Goal: Task Accomplishment & Management: Manage account settings

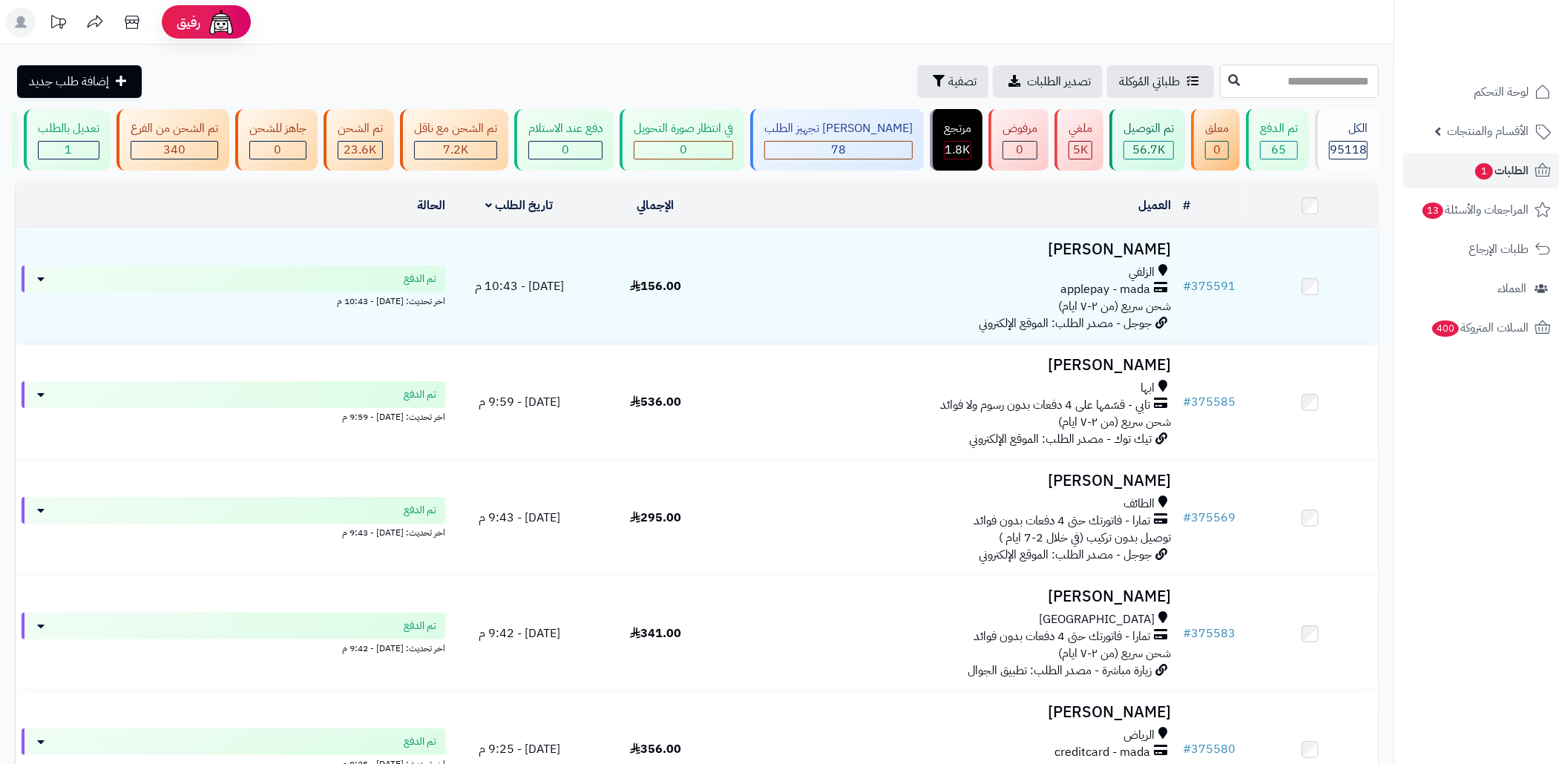
click at [1263, 93] on input "text" at bounding box center [1299, 81] width 159 height 33
paste input "******"
type input "******"
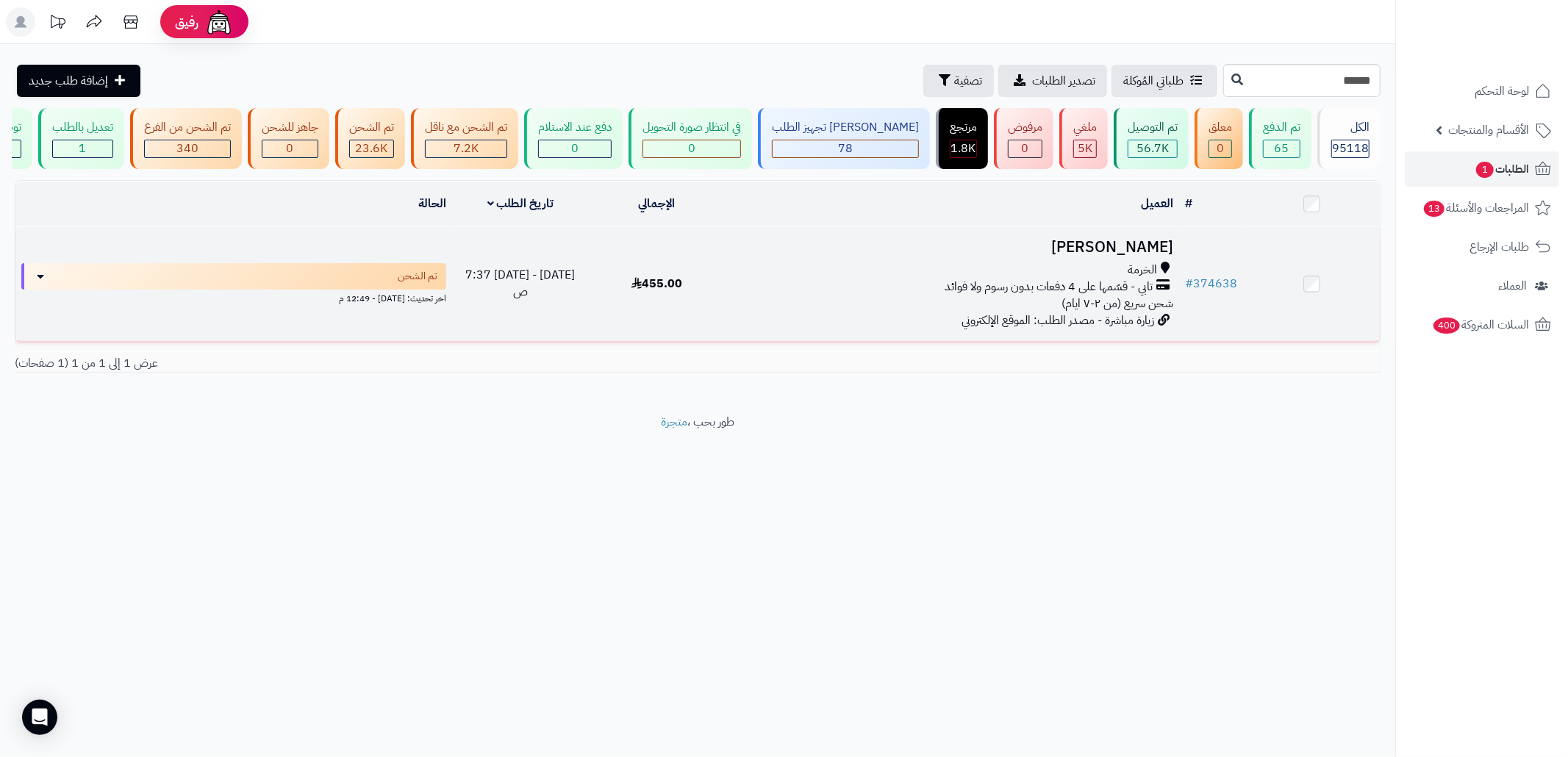
click at [930, 296] on div "تابي - قسّمها على 4 دفعات بدون رسوم ولا فوائد" at bounding box center [952, 287] width 443 height 17
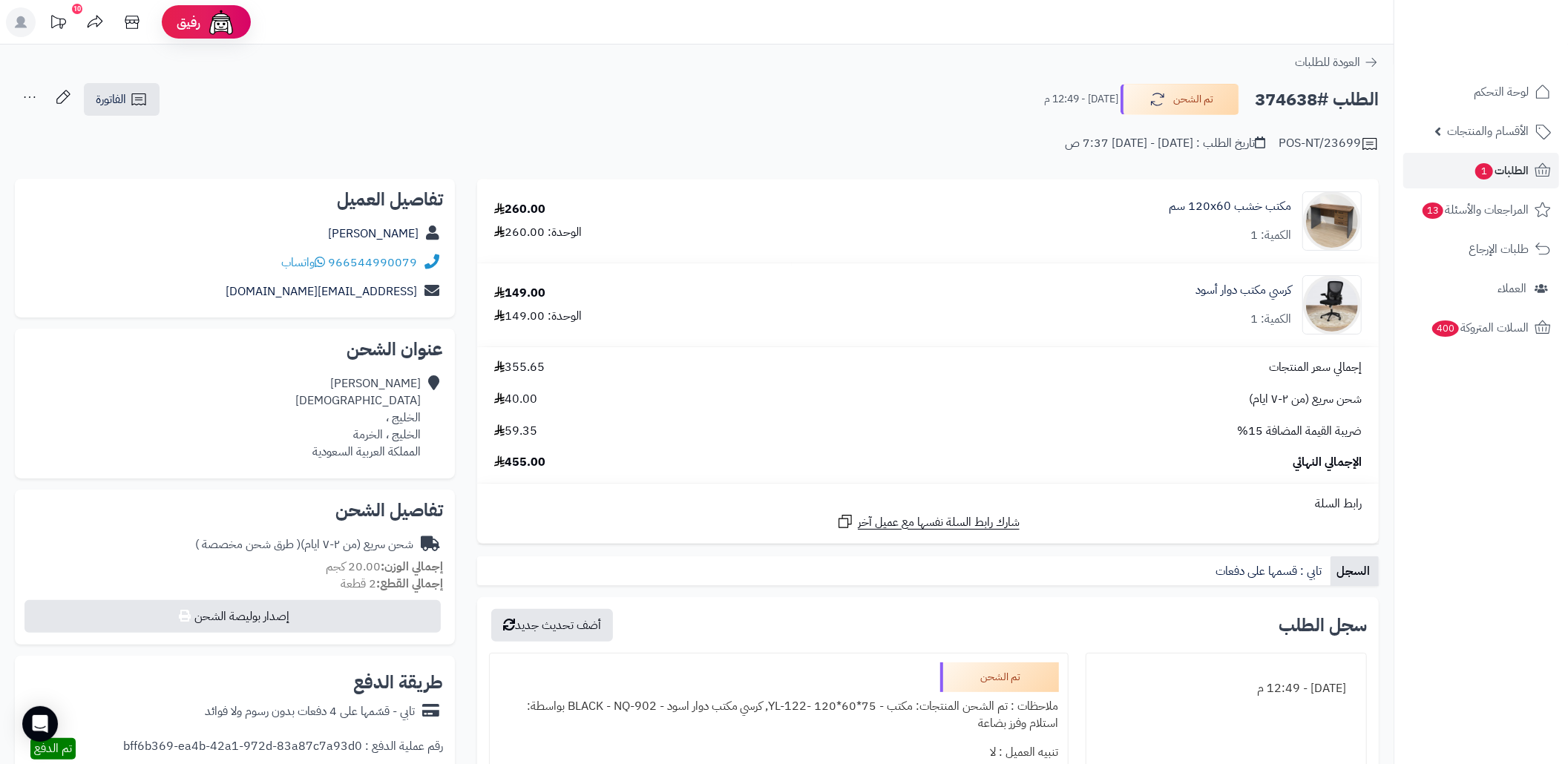
click at [1269, 97] on h2 "الطلب #374638" at bounding box center [1316, 99] width 124 height 30
copy h2 "374638"
click at [767, 149] on div "POS-NT/23699 تاريخ الطلب : السبت - ٦ سبتمبر ٢٠٢٥ - 7:37 ص" at bounding box center [696, 135] width 1364 height 36
copy div "966544990079"
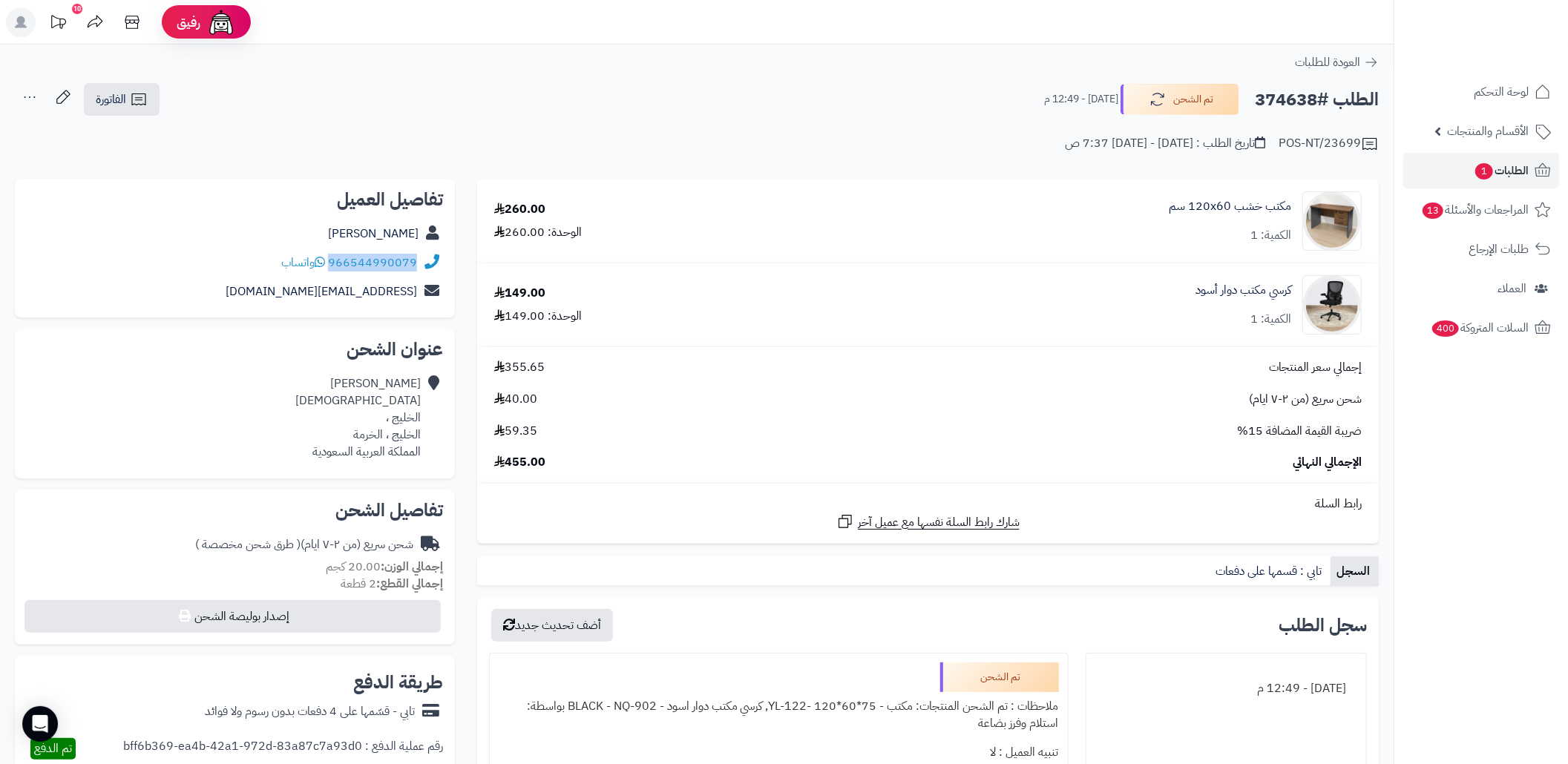
drag, startPoint x: 419, startPoint y: 263, endPoint x: 333, endPoint y: 270, distance: 86.3
click at [333, 270] on div "966544990079 واتساب" at bounding box center [235, 263] width 416 height 29
click at [1443, 183] on link "الطلبات 1" at bounding box center [1481, 171] width 156 height 36
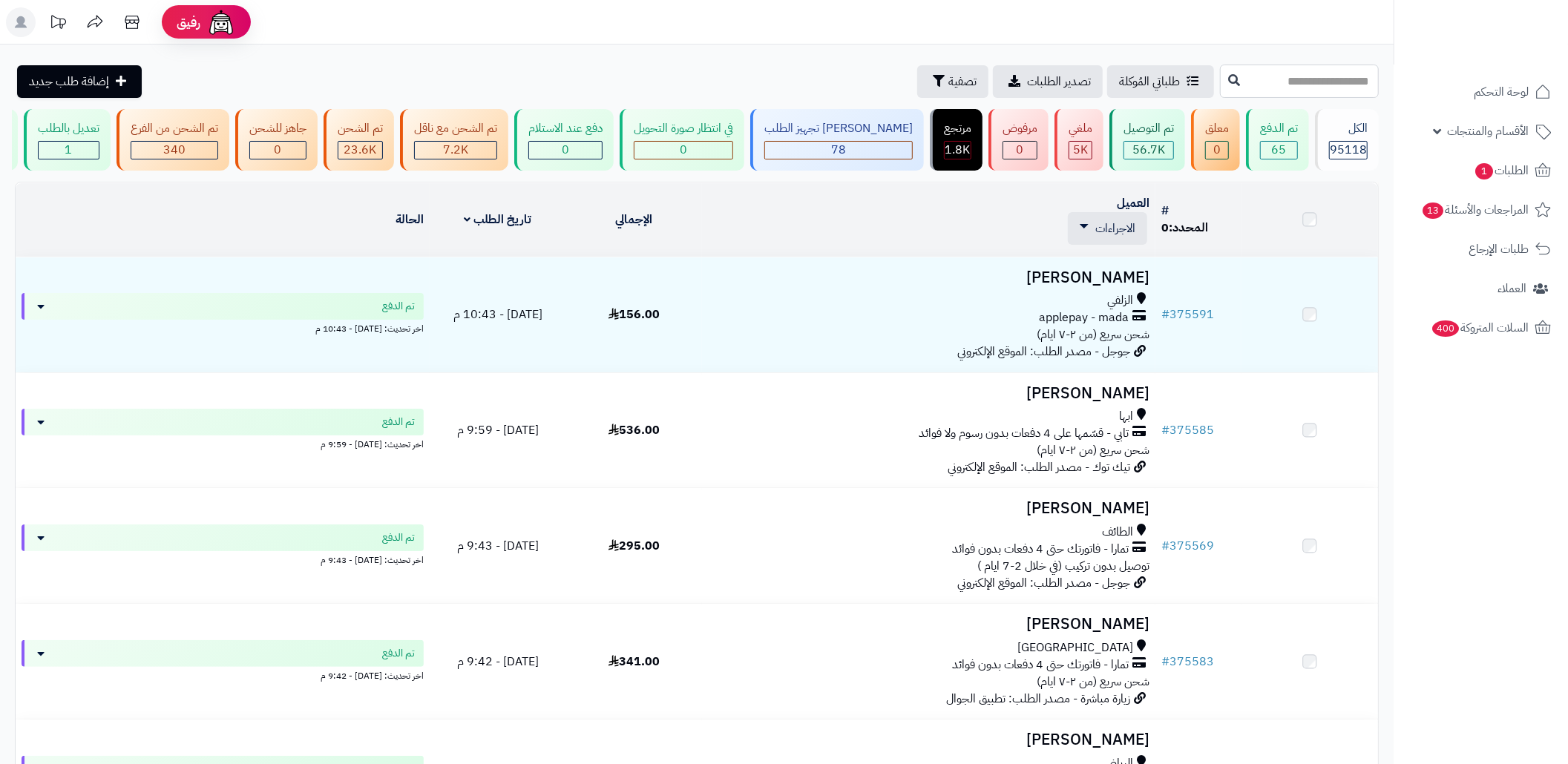
click at [1220, 79] on input "text" at bounding box center [1299, 81] width 159 height 33
paste input "******"
type input "******"
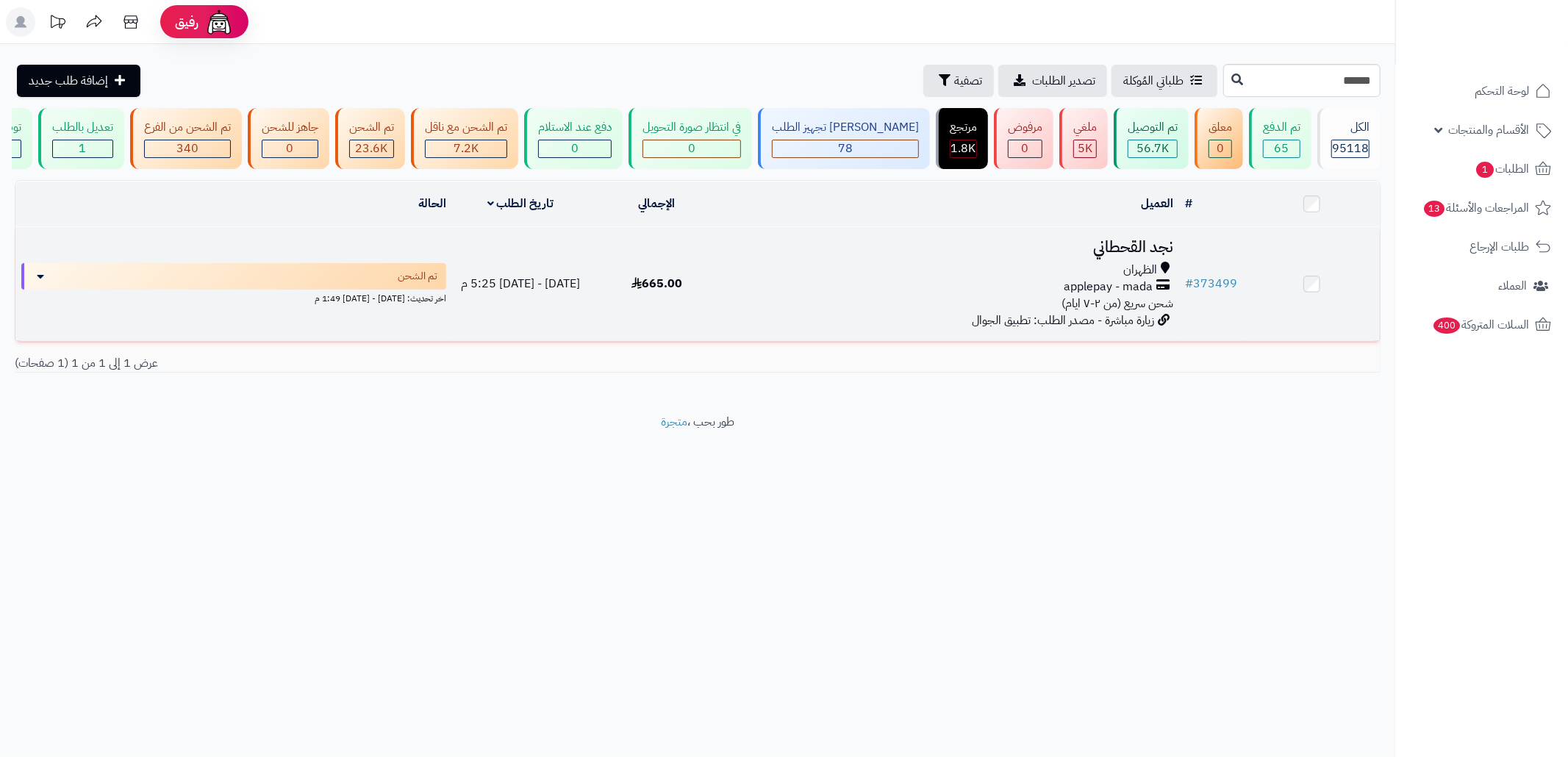
click at [1009, 274] on td "نجد القحطاني الظهران applepay - mada شحن سريع (من ٢-٧ ايام) زيارة مباشرة - مصدر…" at bounding box center [952, 284] width 455 height 114
click at [862, 279] on div "الظهران" at bounding box center [952, 270] width 443 height 17
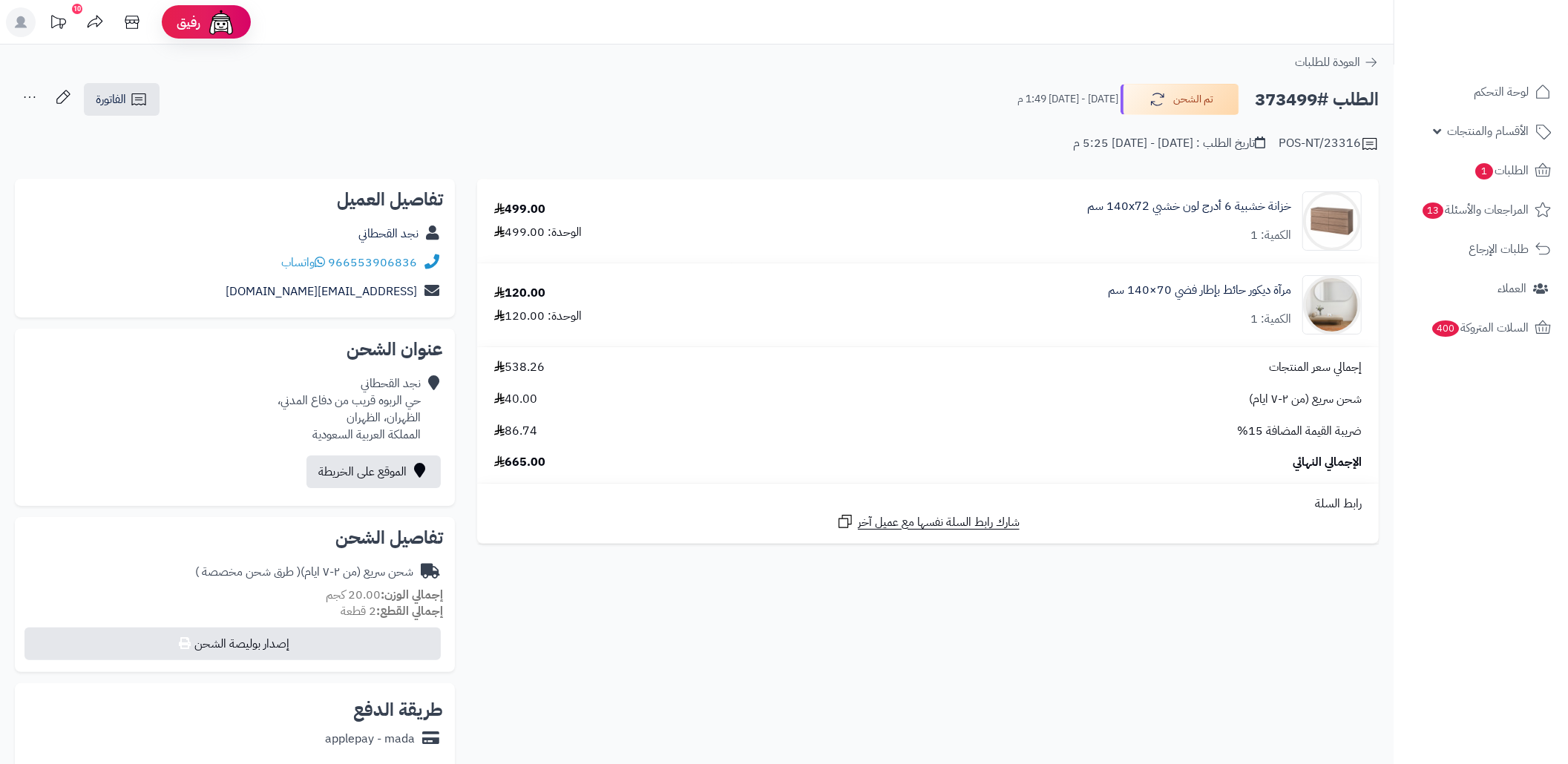
click at [408, 417] on div "نجد القحطاني حي الربوه قريب من دفاع المدني، الظهران، الظهران المملكة العربية ال…" at bounding box center [349, 409] width 143 height 68
copy div "الظهران"
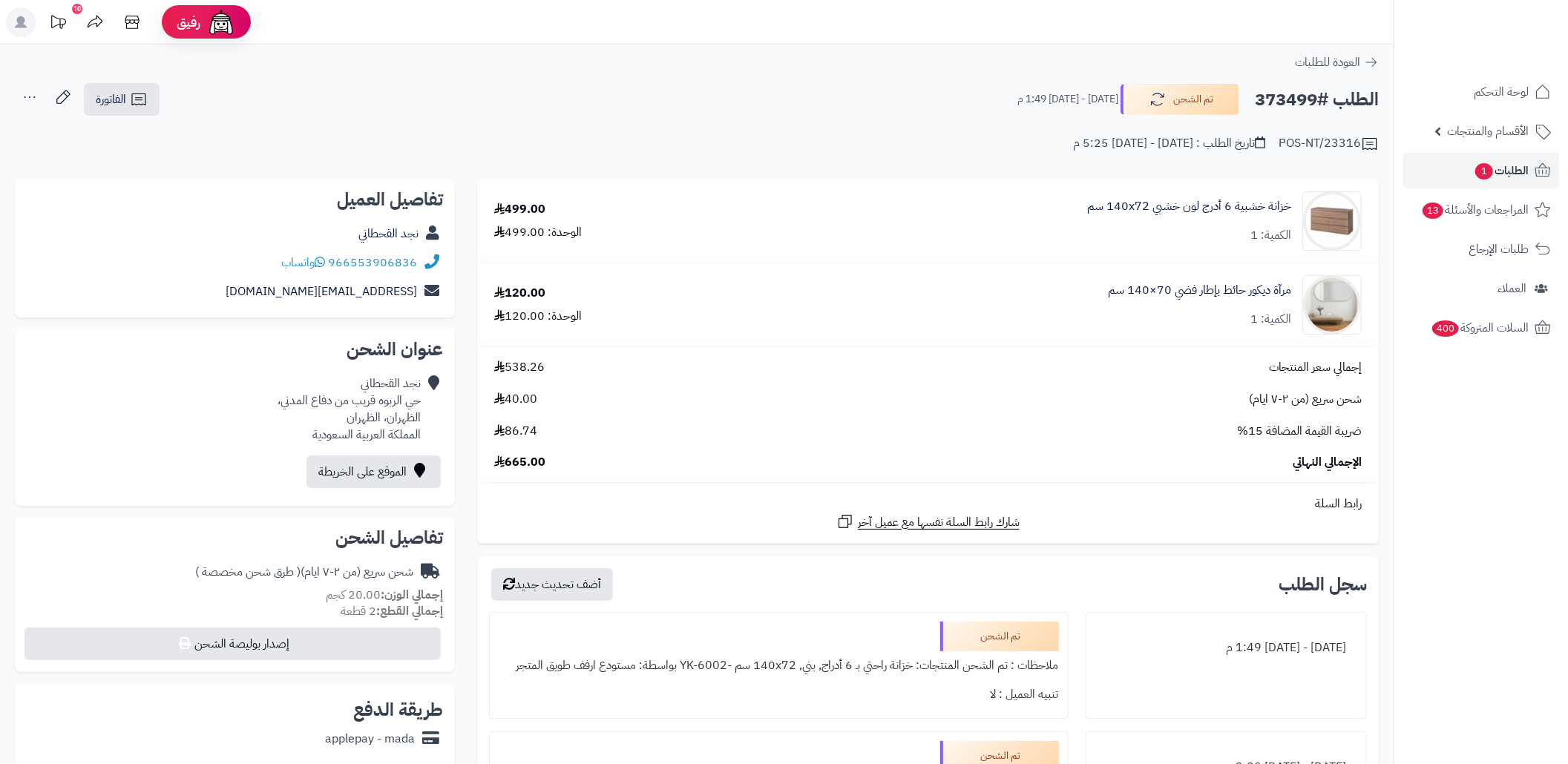
click at [1287, 101] on h2 "الطلب #373499" at bounding box center [1316, 99] width 124 height 30
copy h2 "373499"
click at [834, 147] on div "POS-NT/23316 تاريخ الطلب : الإثنين - ١ سبتمبر ٢٠٢٥ - 5:25 م" at bounding box center [696, 135] width 1364 height 36
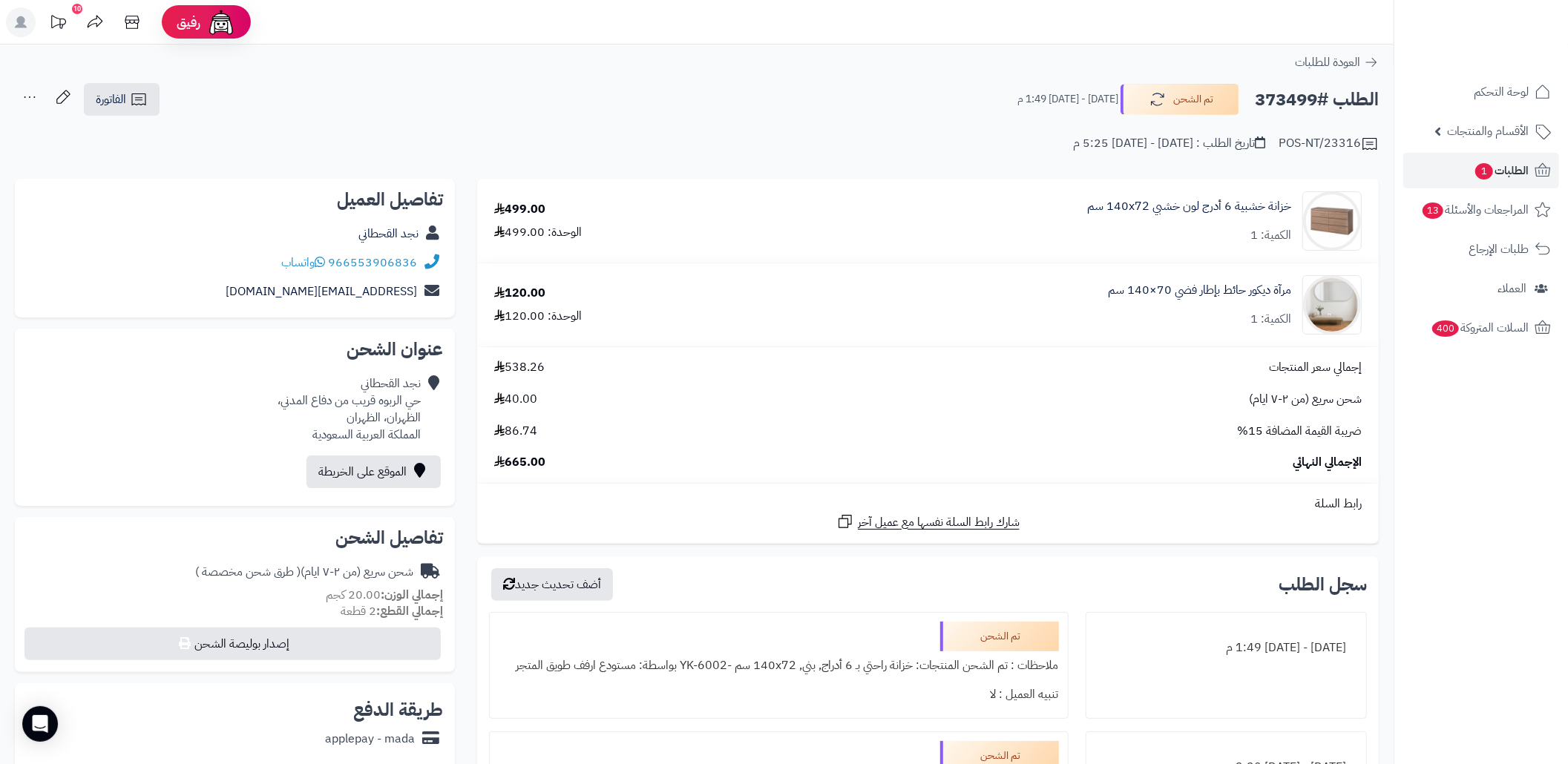
click at [520, 134] on div "POS-NT/23316 تاريخ الطلب : الإثنين - ١ سبتمبر ٢٠٢٥ - 5:25 م" at bounding box center [696, 135] width 1364 height 36
copy div "966553906836"
drag, startPoint x: 419, startPoint y: 262, endPoint x: 334, endPoint y: 256, distance: 85.2
click at [334, 256] on div "966553906836 واتساب" at bounding box center [235, 263] width 416 height 29
click at [1435, 167] on link "الطلبات 1" at bounding box center [1481, 171] width 156 height 36
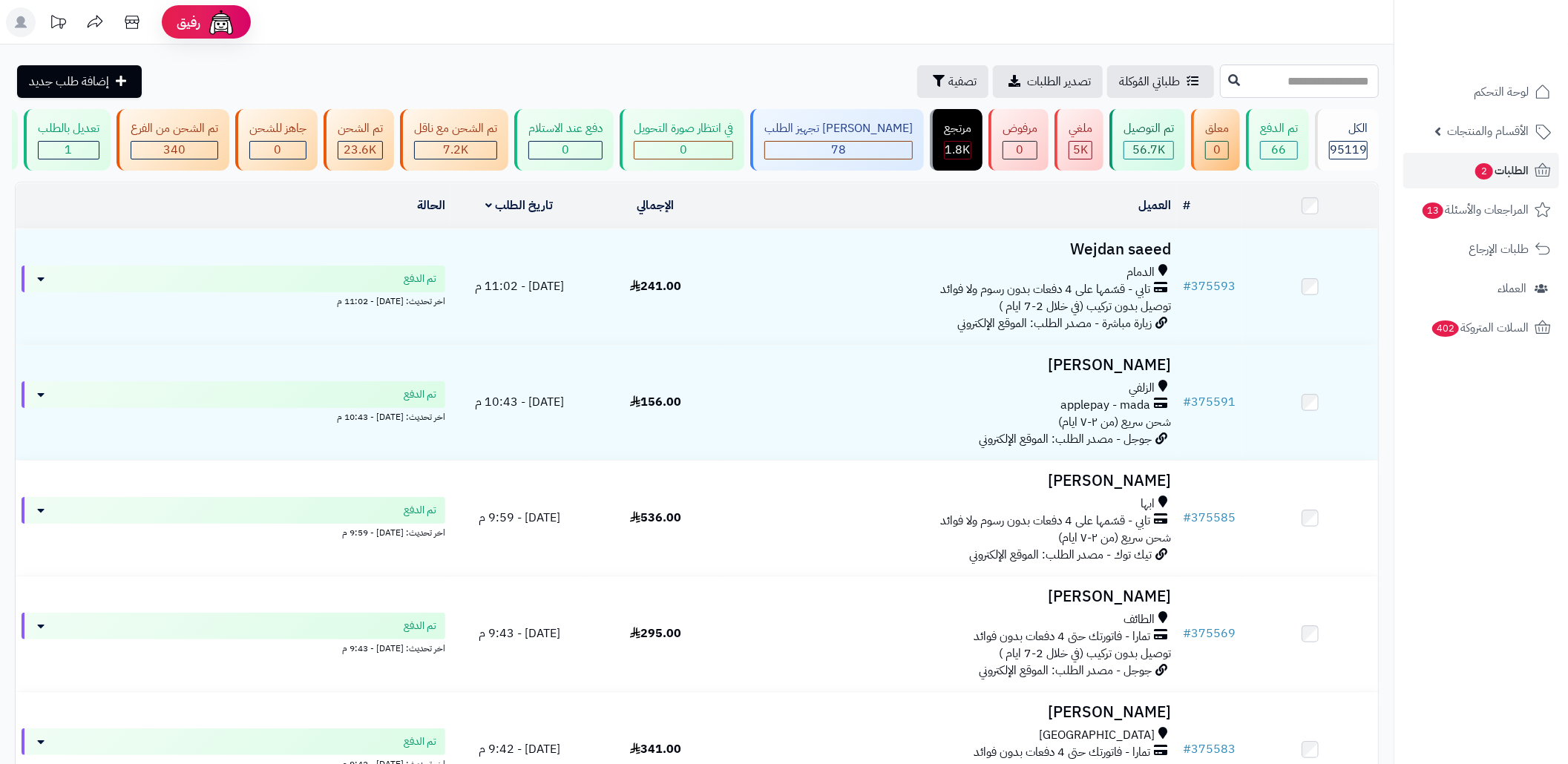
drag, startPoint x: 0, startPoint y: 0, endPoint x: 1257, endPoint y: 81, distance: 1259.6
click at [1257, 81] on input "text" at bounding box center [1299, 81] width 159 height 33
paste input "******"
type input "******"
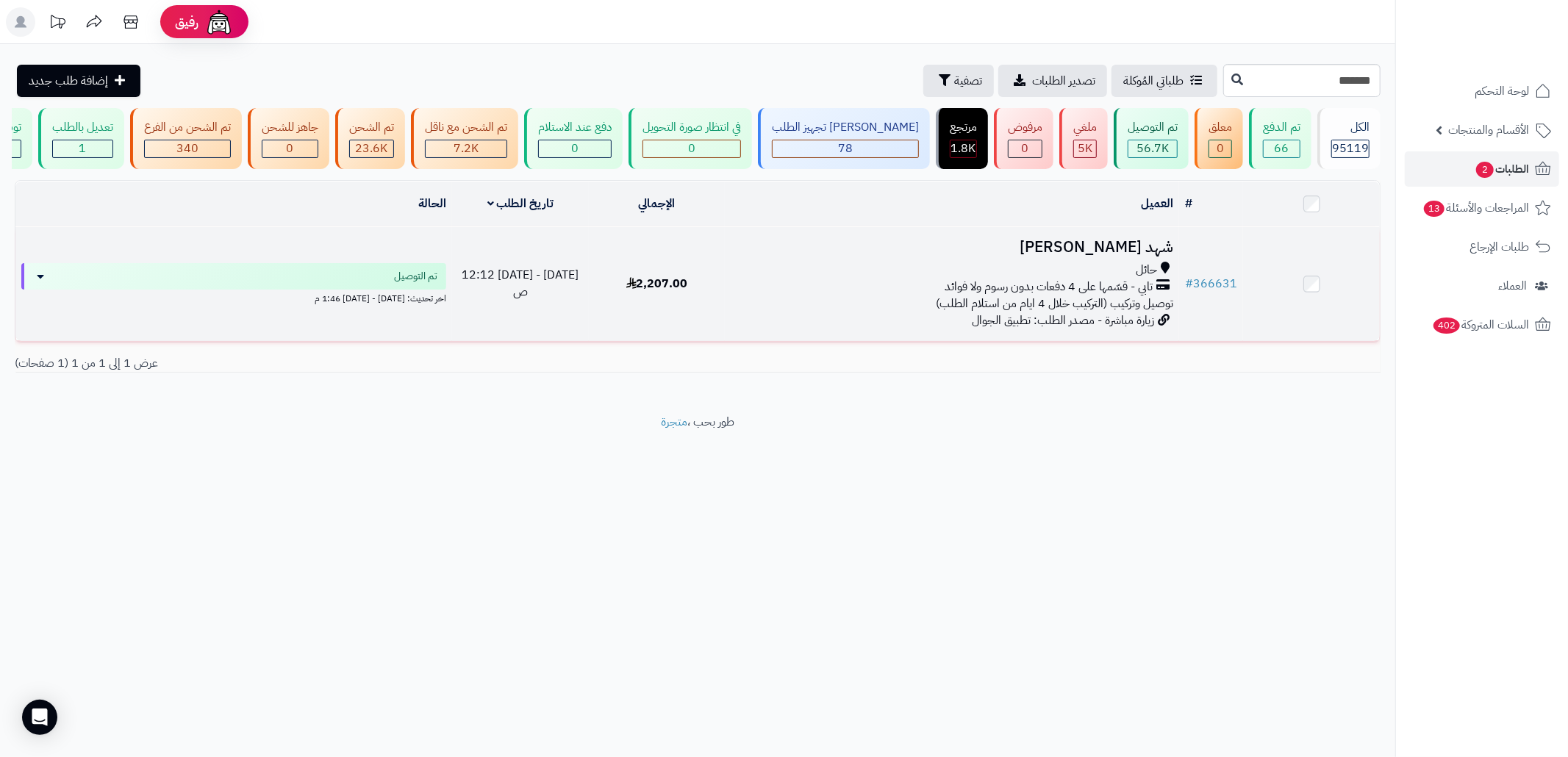
click at [1029, 278] on div "حائل" at bounding box center [952, 270] width 443 height 17
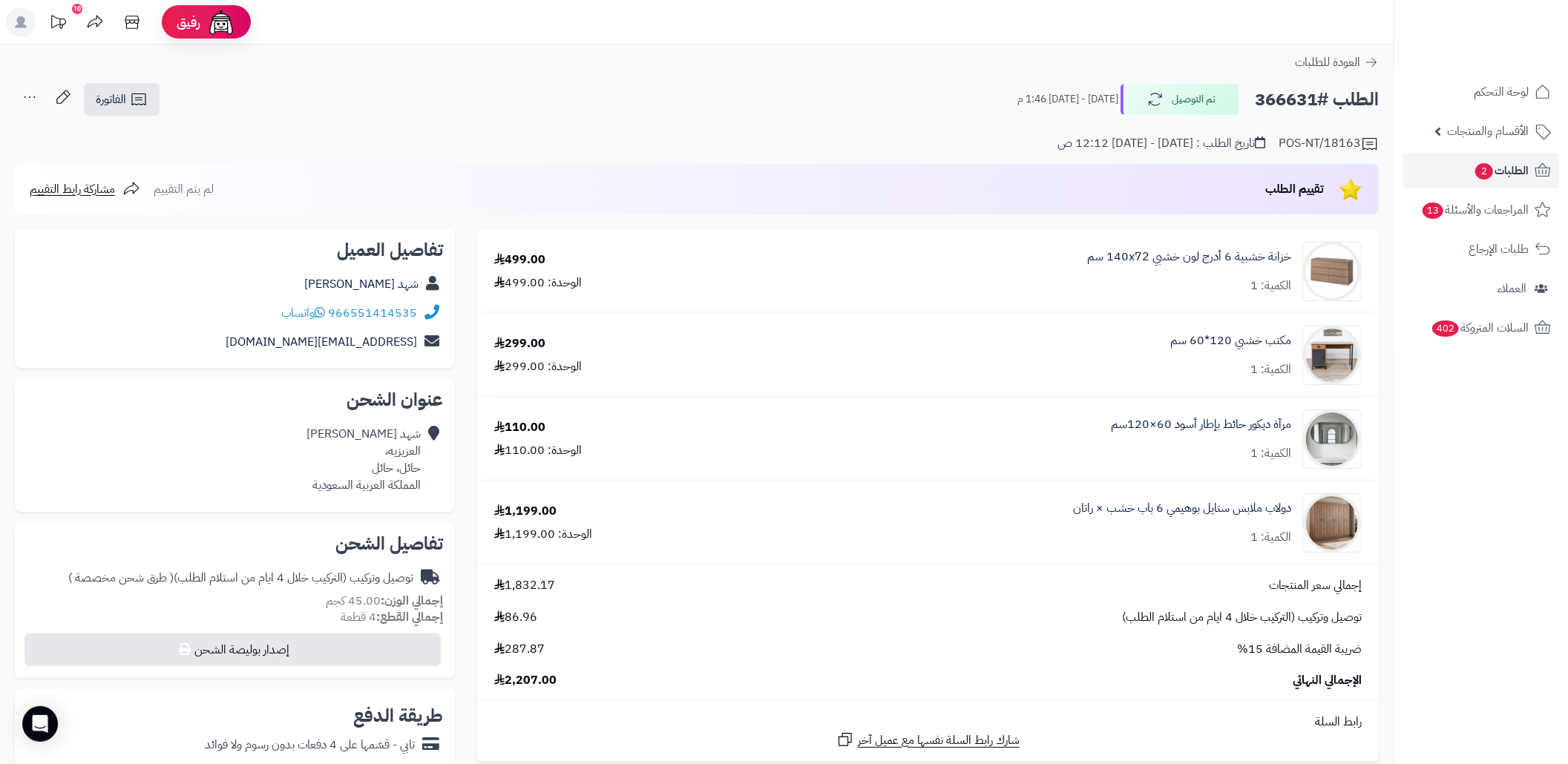
click at [1276, 108] on h2 "الطلب #366631" at bounding box center [1316, 99] width 124 height 30
copy h2 "366631"
click at [856, 117] on div "POS-NT/18163 تاريخ الطلب : [DATE] - [DATE] 12:12 ص" at bounding box center [696, 135] width 1364 height 36
copy div "966551414535"
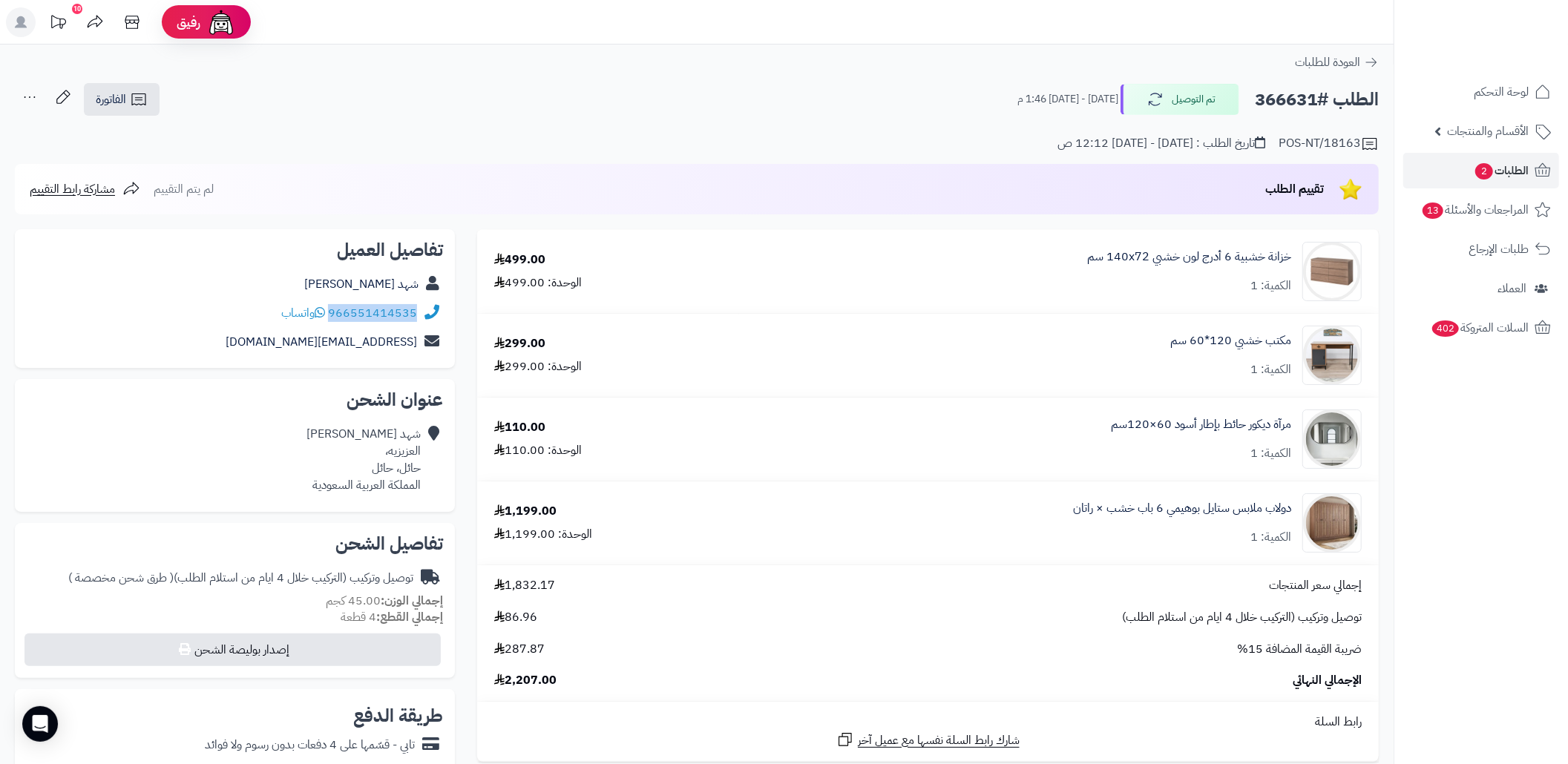
drag, startPoint x: 419, startPoint y: 316, endPoint x: 333, endPoint y: 316, distance: 86.0
click at [333, 316] on div "966551414535 واتساب" at bounding box center [235, 313] width 416 height 29
click at [801, 105] on div "الطلب #366631 تم التوصيل [DATE] - [DATE] 1:46 م الفاتورة طباعة الفاتورة إرسال ا…" at bounding box center [696, 99] width 1364 height 35
click at [1279, 94] on h2 "الطلب #366631" at bounding box center [1316, 99] width 124 height 30
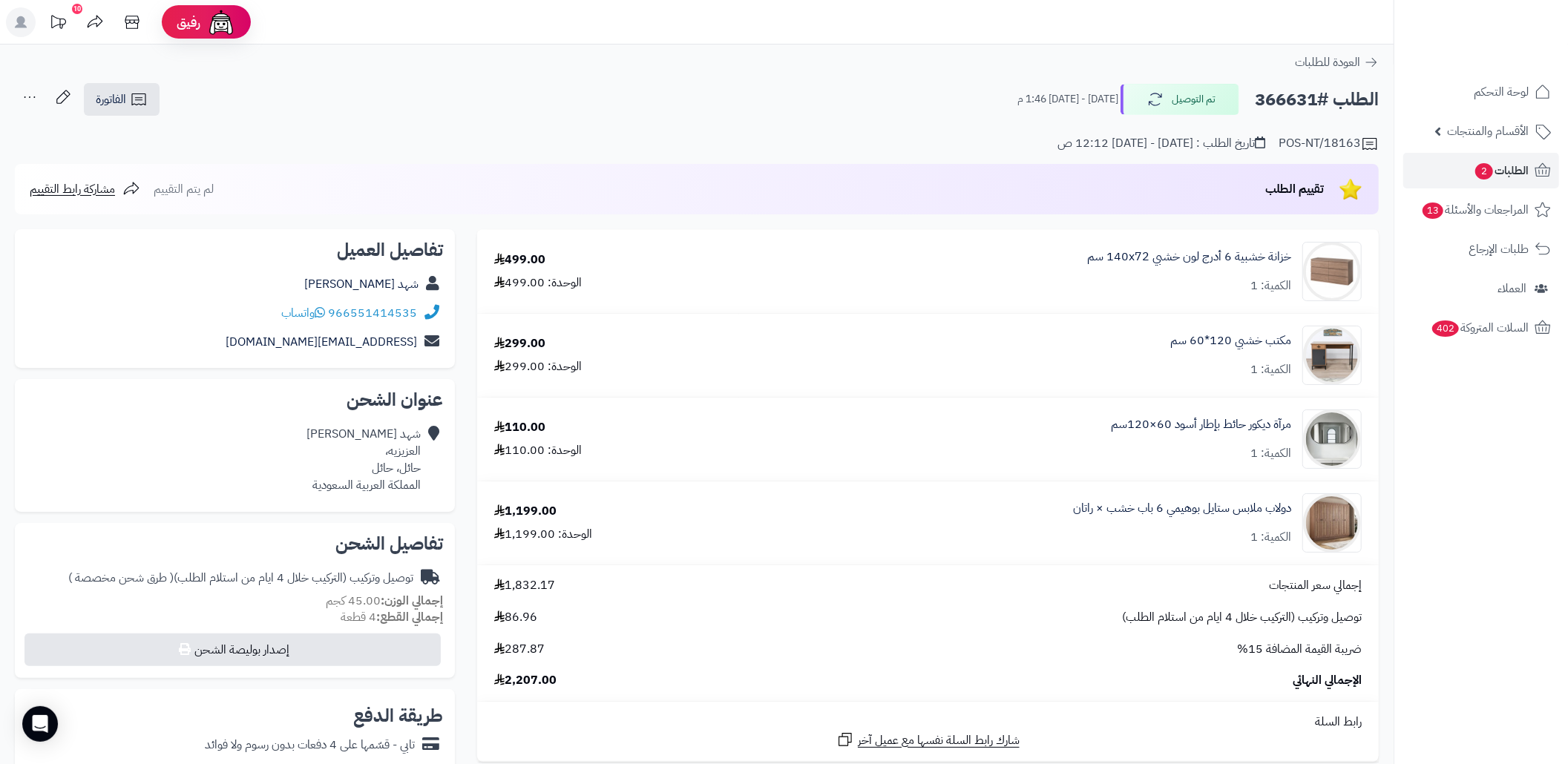
copy h2 "366631"
drag, startPoint x: 665, startPoint y: 94, endPoint x: 477, endPoint y: 253, distance: 246.2
click at [665, 93] on div "الطلب #366631 تم التوصيل [DATE] - [DATE] 1:46 م الفاتورة طباعة الفاتورة إرسال ا…" at bounding box center [696, 99] width 1364 height 35
copy div "9"
drag, startPoint x: 419, startPoint y: 312, endPoint x: 336, endPoint y: 310, distance: 83.0
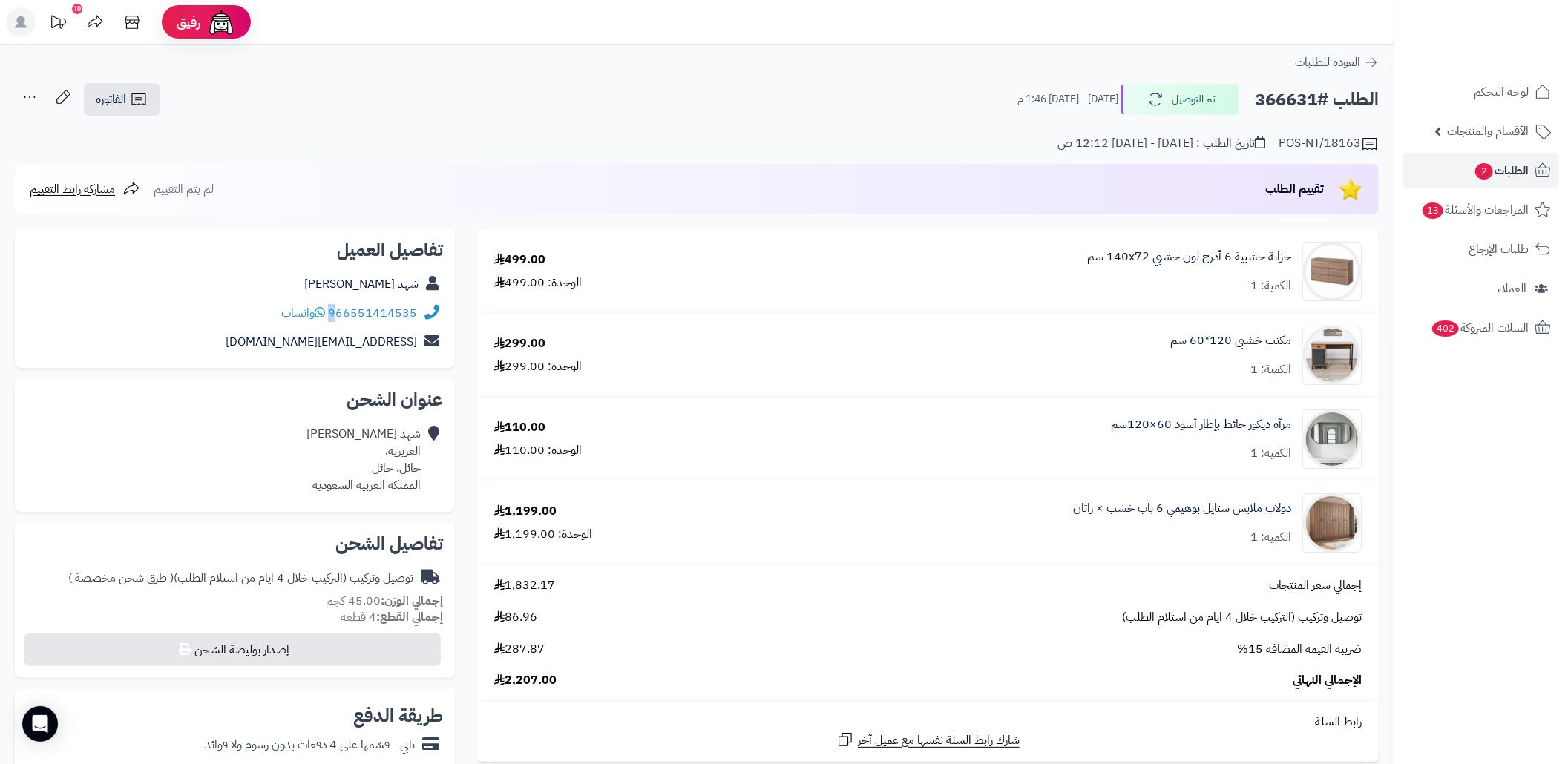
click at [336, 310] on div "966551414535 واتساب" at bounding box center [235, 313] width 416 height 29
click at [336, 310] on link "966551414535" at bounding box center [373, 313] width 89 height 18
click at [411, 113] on div "الطلب #366631 تم التوصيل [DATE] - [DATE] 1:46 م الفاتورة طباعة الفاتورة إرسال ا…" at bounding box center [696, 99] width 1364 height 35
drag, startPoint x: 420, startPoint y: 313, endPoint x: 334, endPoint y: 313, distance: 86.0
click at [334, 313] on div "966551414535 واتساب" at bounding box center [235, 313] width 416 height 29
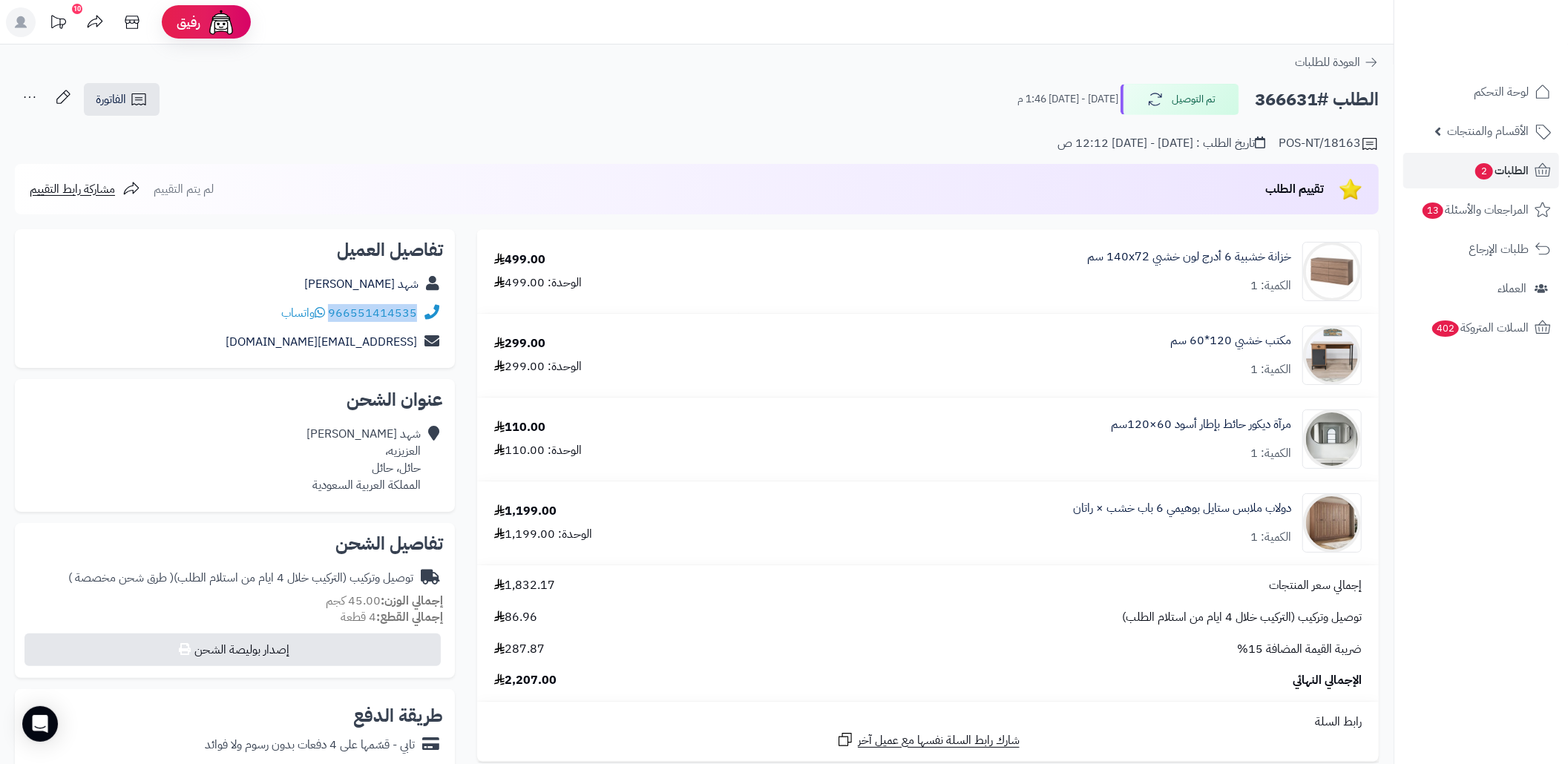
copy div "966551414535"
